Goal: Task Accomplishment & Management: Complete application form

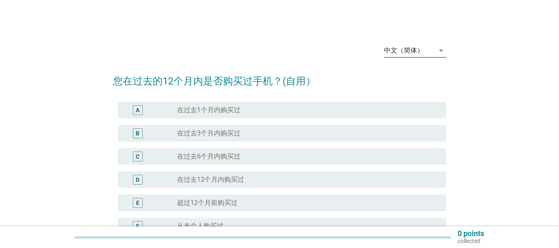
click at [421, 55] on div "中文（简体）" at bounding box center [409, 50] width 50 height 13
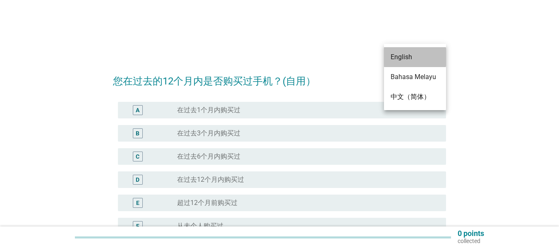
click at [416, 60] on div "English" at bounding box center [414, 57] width 49 height 10
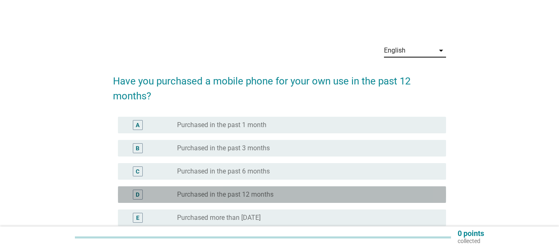
click at [265, 196] on label "Purchased in the past 12 months" at bounding box center [225, 194] width 96 height 8
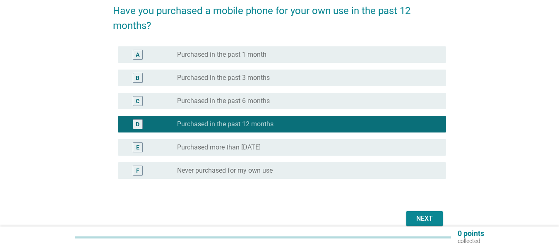
scroll to position [71, 0]
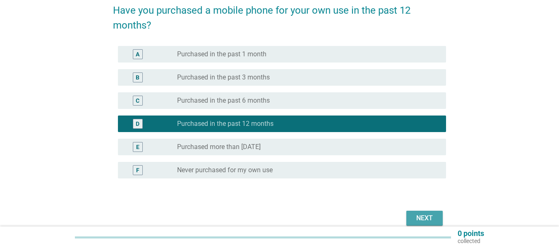
click at [423, 221] on div "Next" at bounding box center [424, 218] width 23 height 10
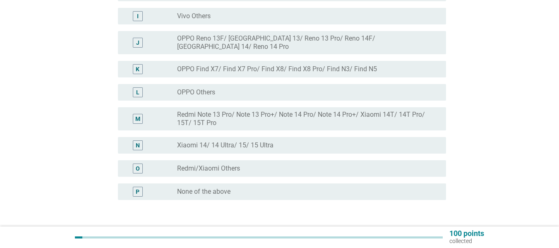
scroll to position [286, 0]
click at [361, 187] on div "radio_button_unchecked None of the above" at bounding box center [305, 191] width 256 height 8
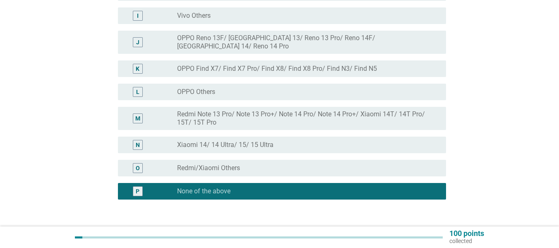
scroll to position [339, 0]
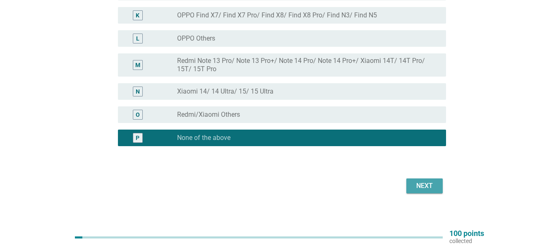
click at [427, 181] on div "Next" at bounding box center [424, 186] width 23 height 10
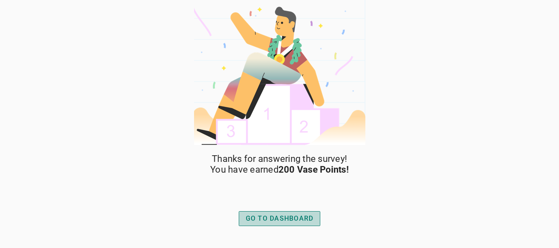
click at [292, 214] on div "GO TO DASHBOARD" at bounding box center [280, 218] width 68 height 10
